Goal: Information Seeking & Learning: Learn about a topic

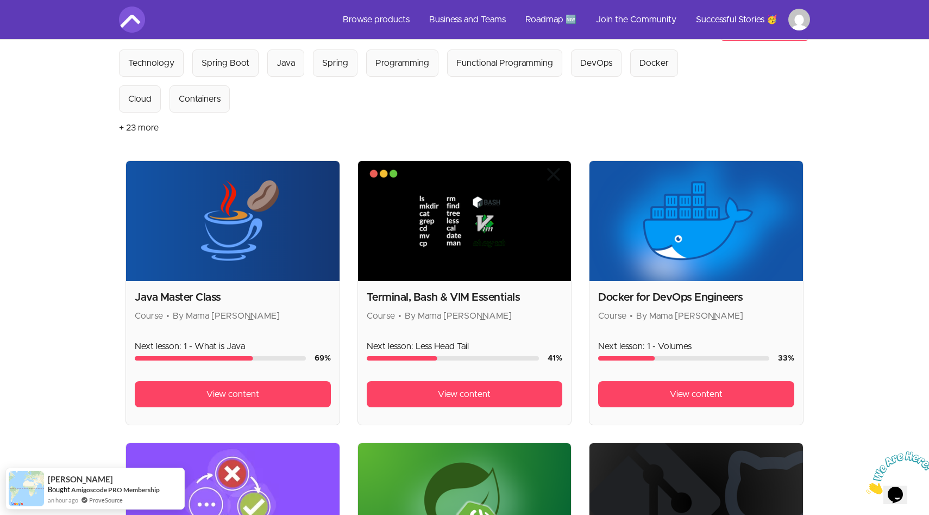
scroll to position [154, 0]
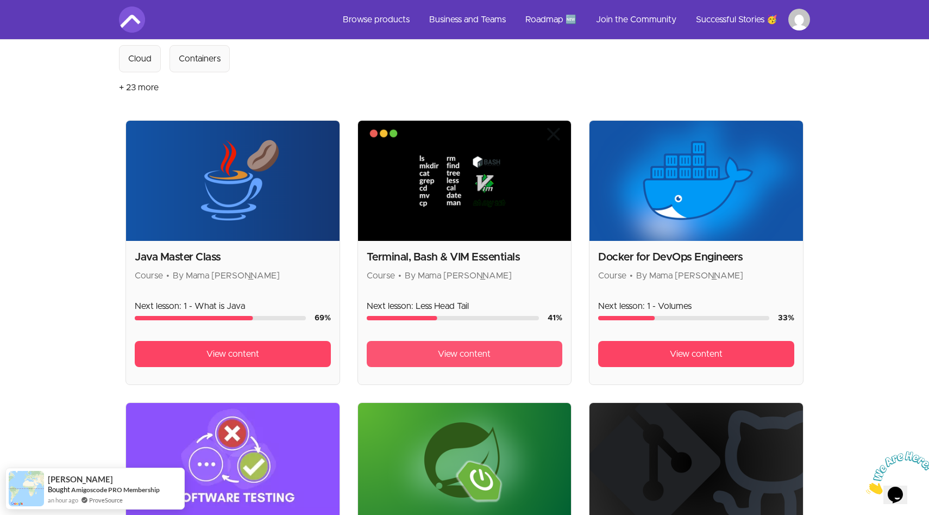
click at [455, 352] on span "View content" at bounding box center [464, 353] width 53 height 13
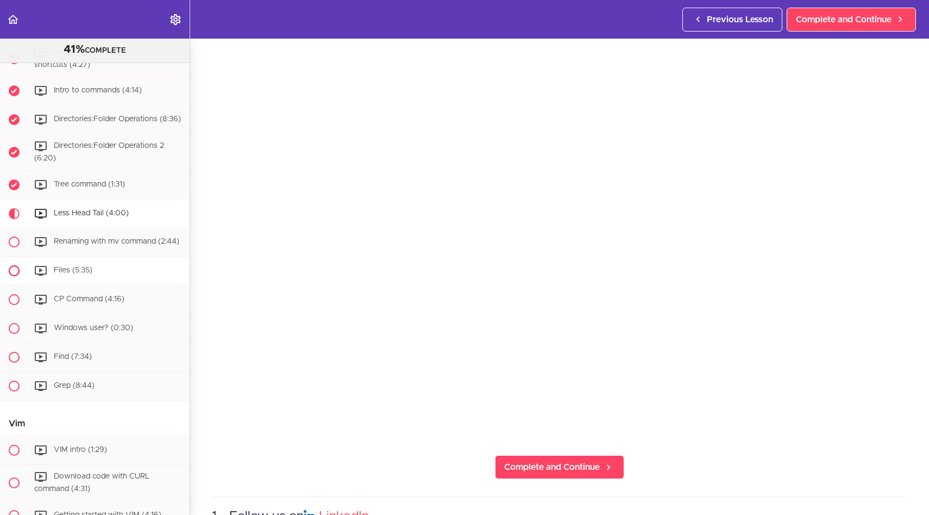
scroll to position [367, 0]
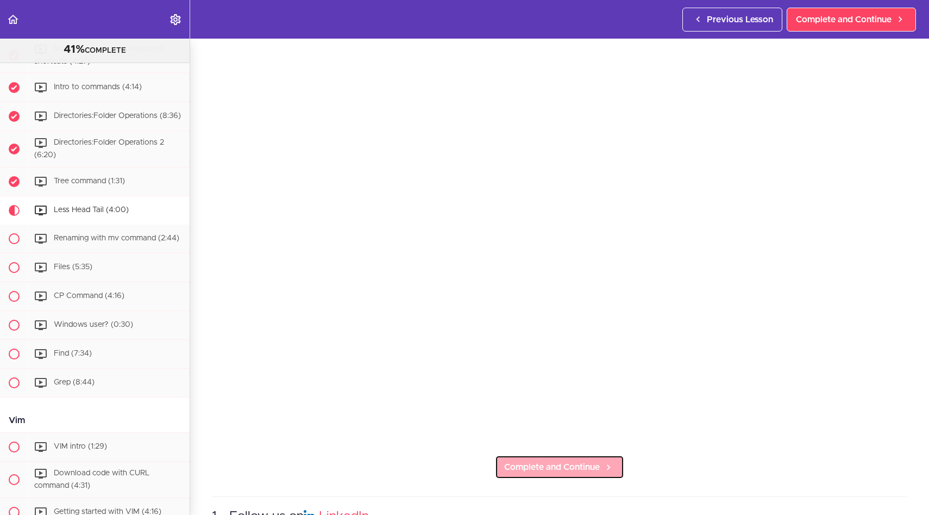
click at [562, 472] on span "Complete and Continue" at bounding box center [552, 466] width 96 height 13
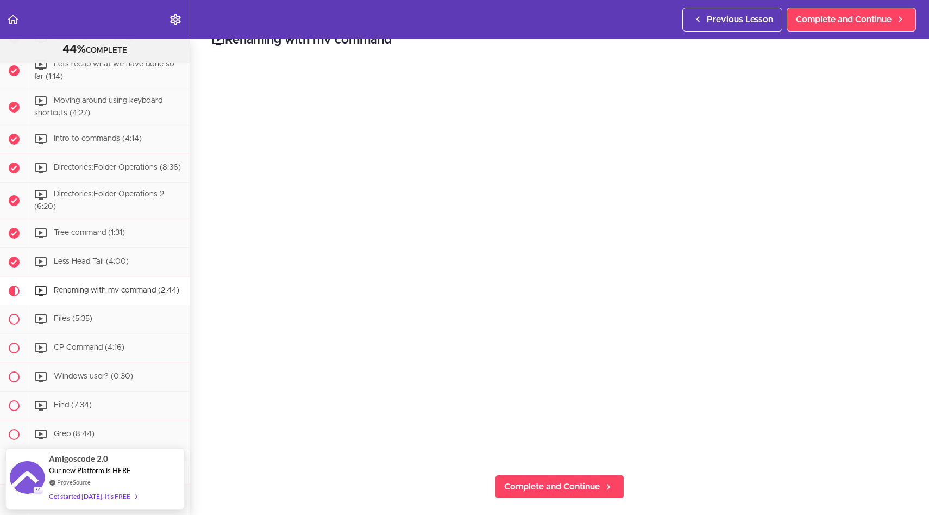
scroll to position [29, 0]
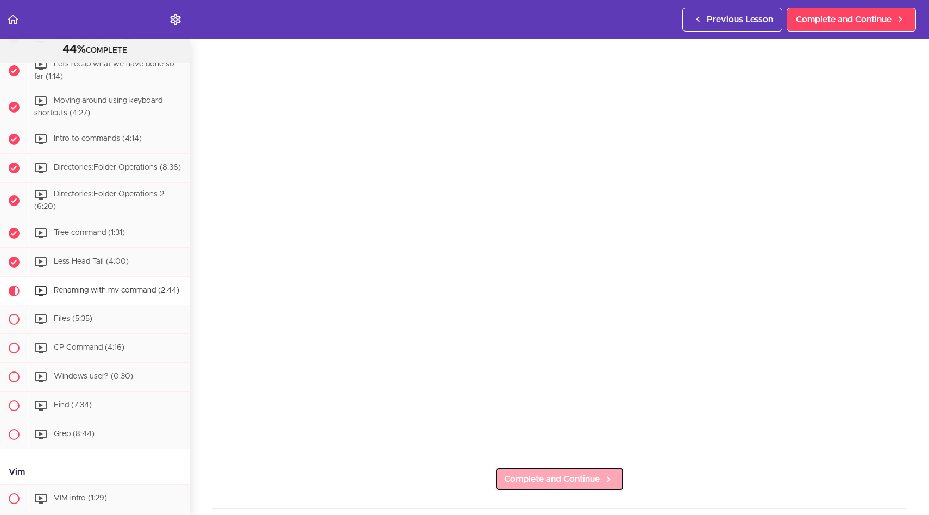
click at [560, 484] on span "Complete and Continue" at bounding box center [552, 478] width 96 height 13
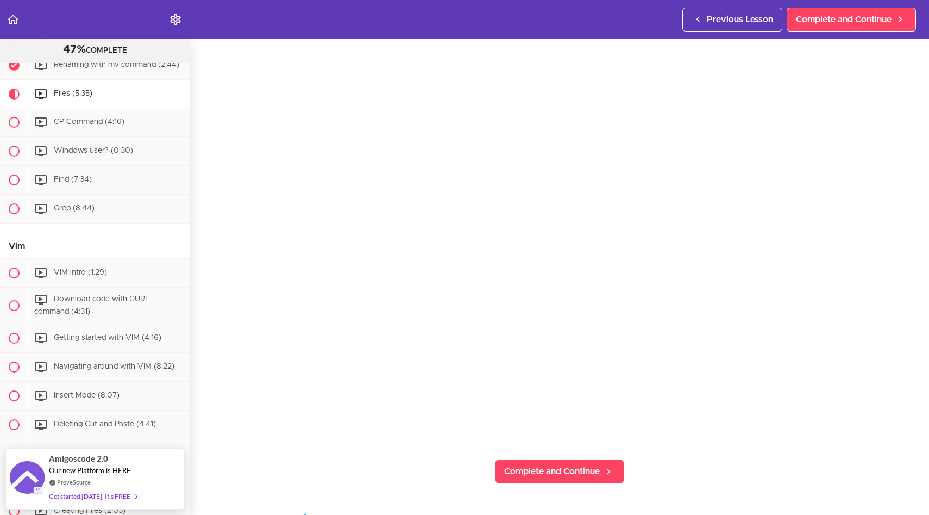
scroll to position [40, 0]
